Goal: Transaction & Acquisition: Book appointment/travel/reservation

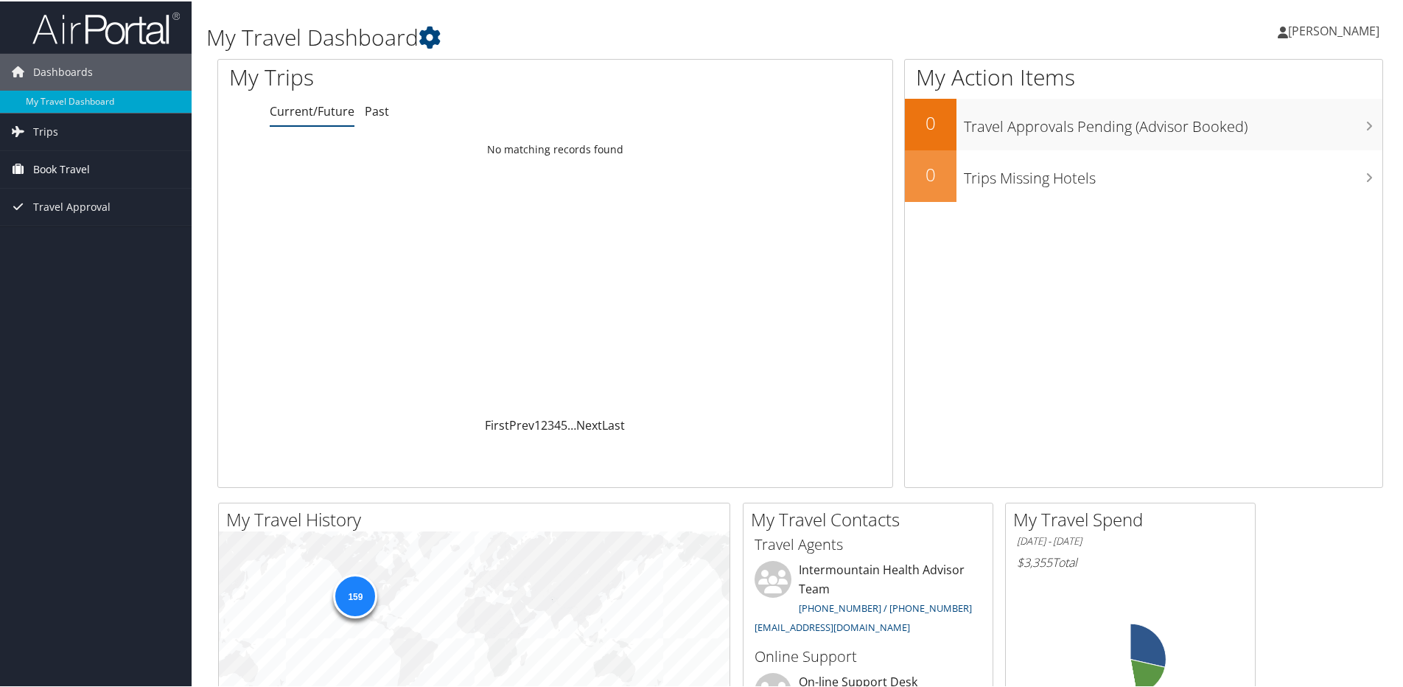
click at [80, 172] on span "Book Travel" at bounding box center [61, 168] width 57 height 37
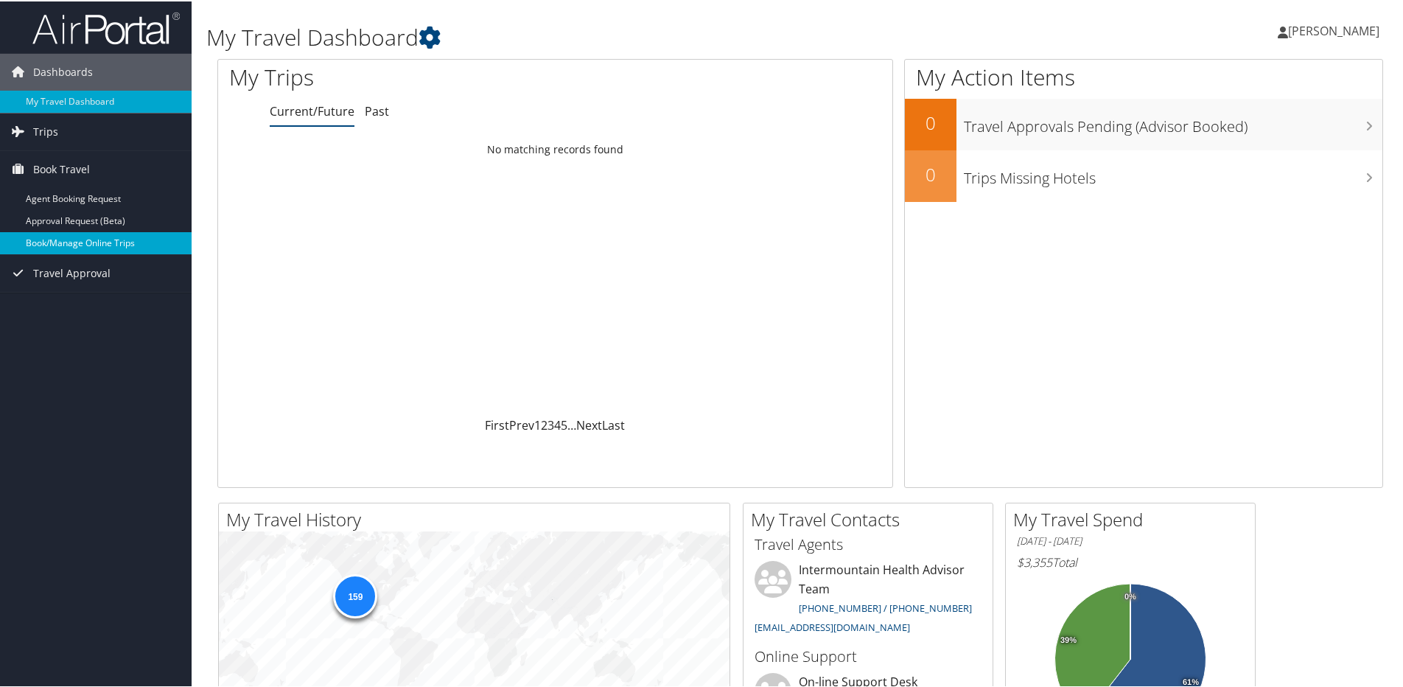
click at [80, 245] on link "Book/Manage Online Trips" at bounding box center [96, 242] width 192 height 22
